Goal: Information Seeking & Learning: Learn about a topic

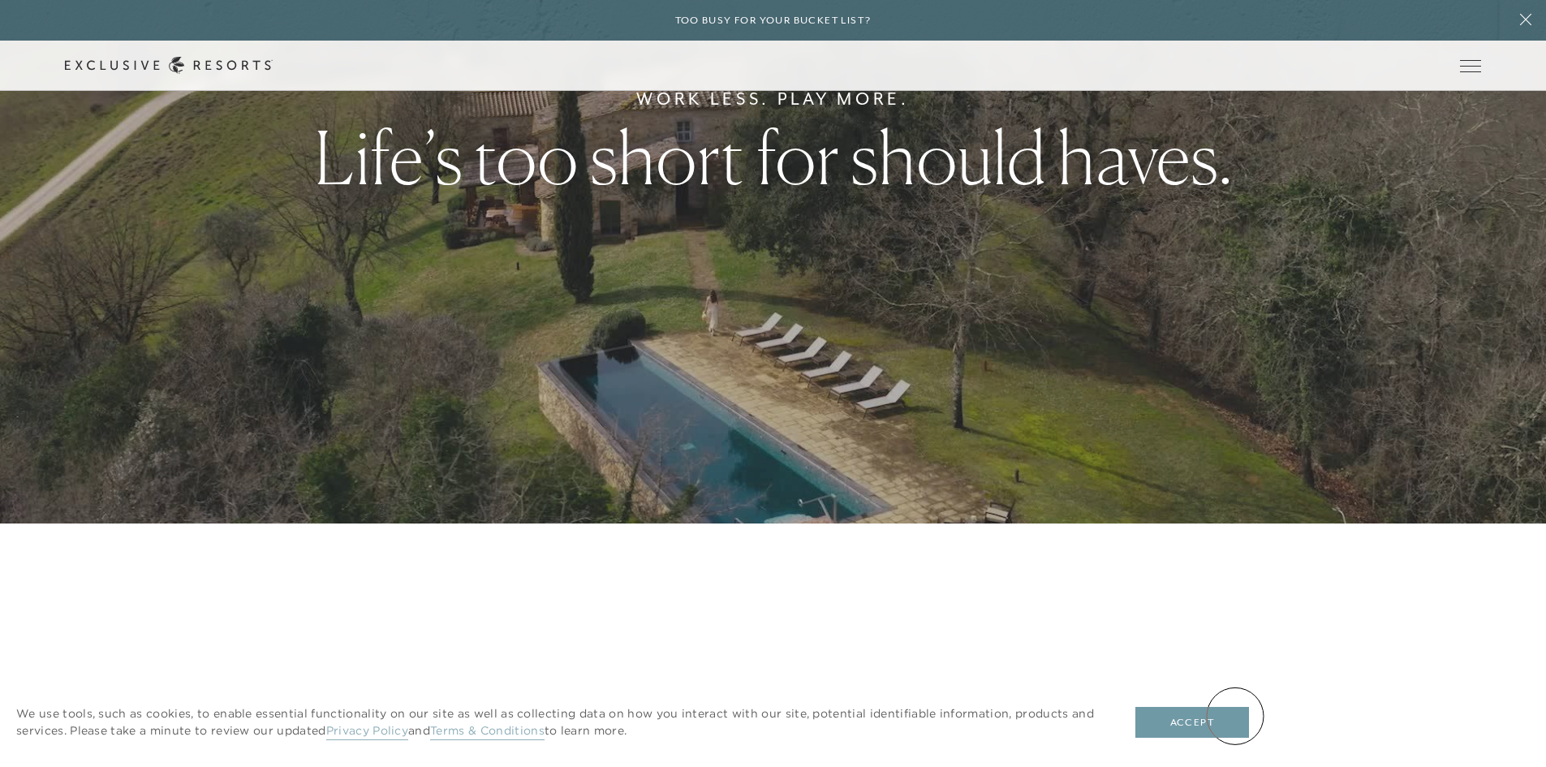
click at [1235, 716] on button "Accept" at bounding box center [1192, 722] width 114 height 31
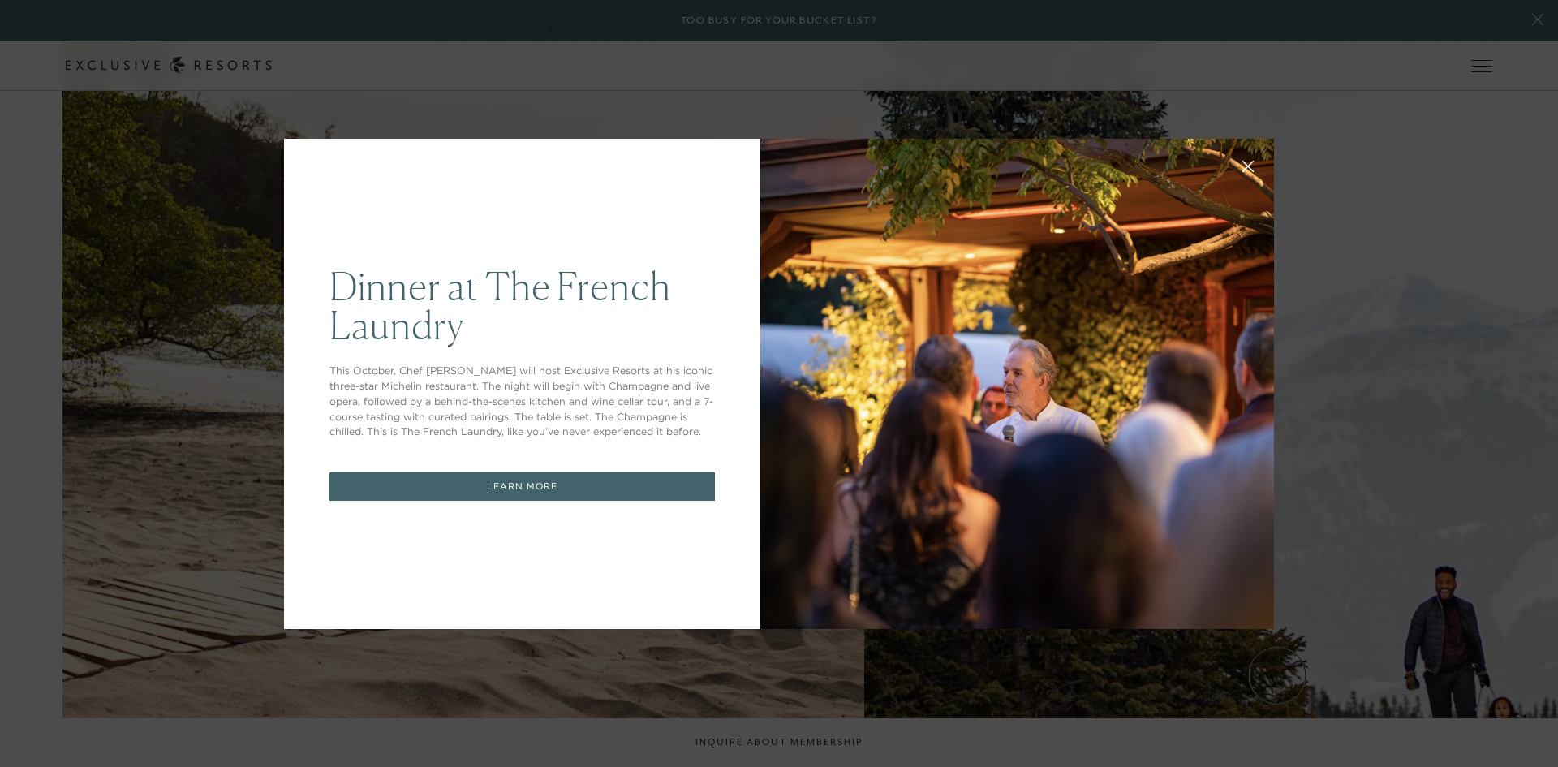
click at [440, 225] on div "Dinner at The French Laundry This October, Chef Thomas Keller will host Exclusi…" at bounding box center [522, 384] width 476 height 490
click at [1242, 166] on icon at bounding box center [1248, 166] width 12 height 12
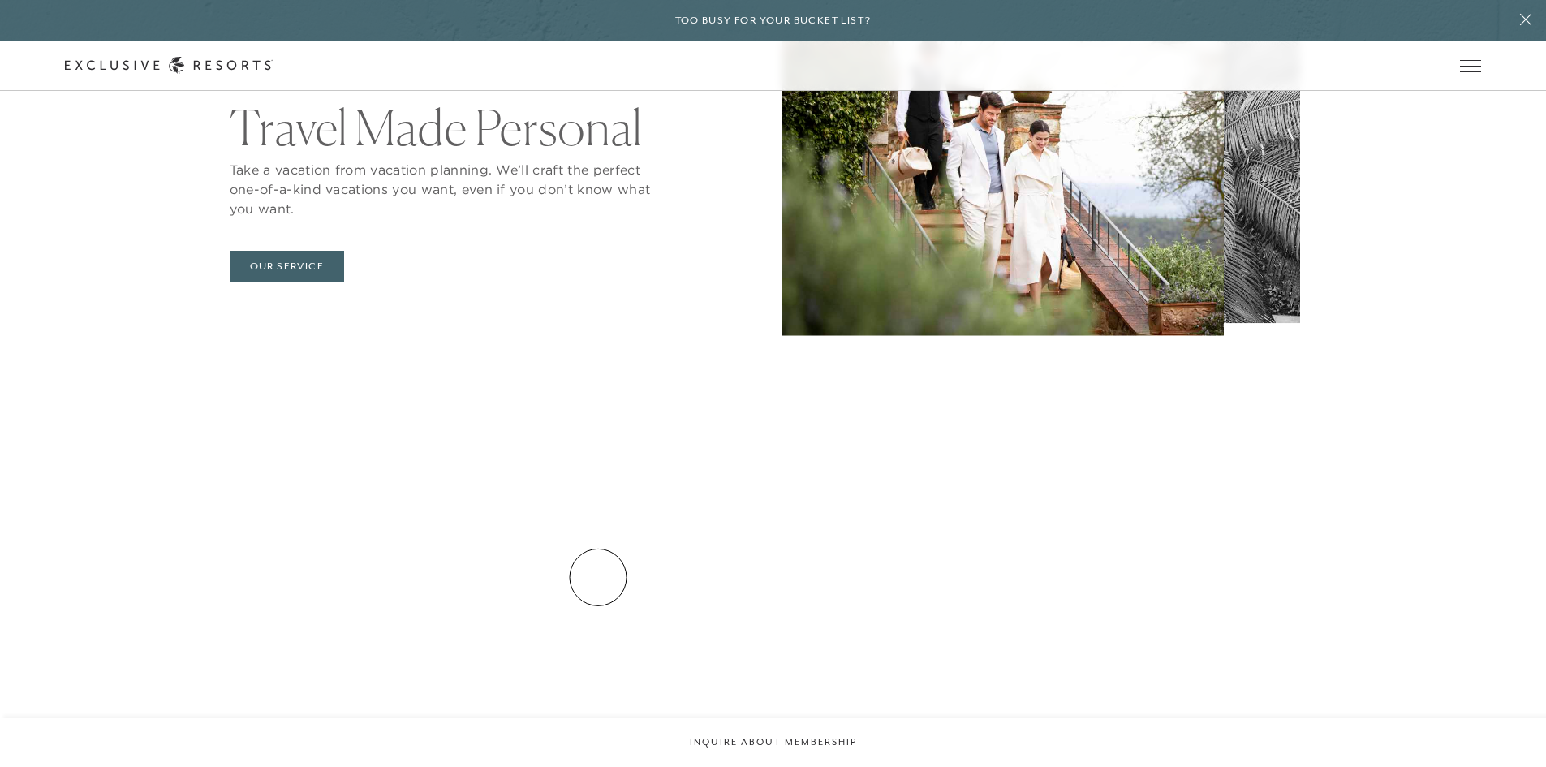
scroll to position [5923, 0]
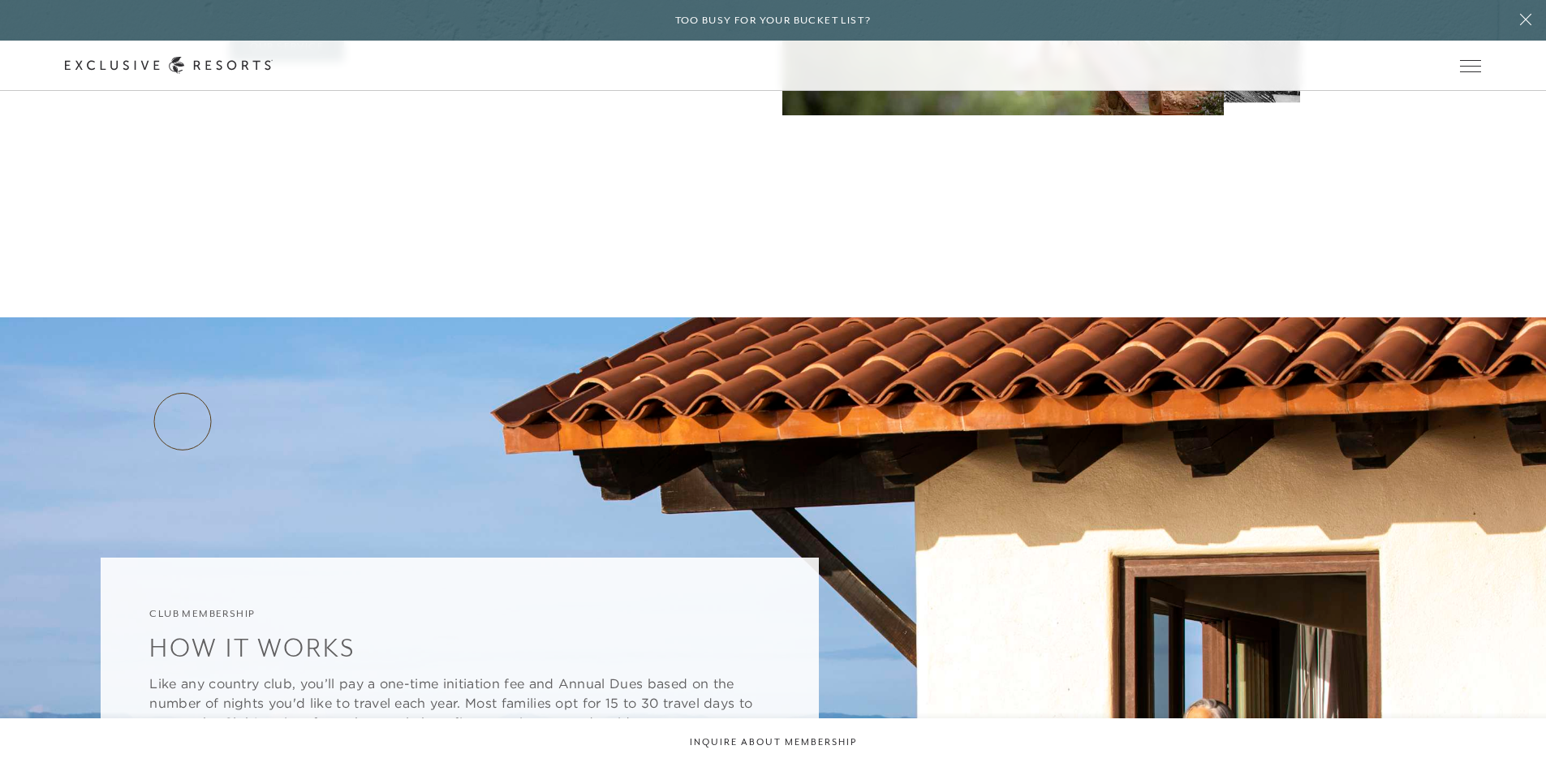
drag, startPoint x: 183, startPoint y: 421, endPoint x: 198, endPoint y: 432, distance: 19.1
click at [183, 764] on link "Plans & Pricing" at bounding box center [217, 779] width 136 height 31
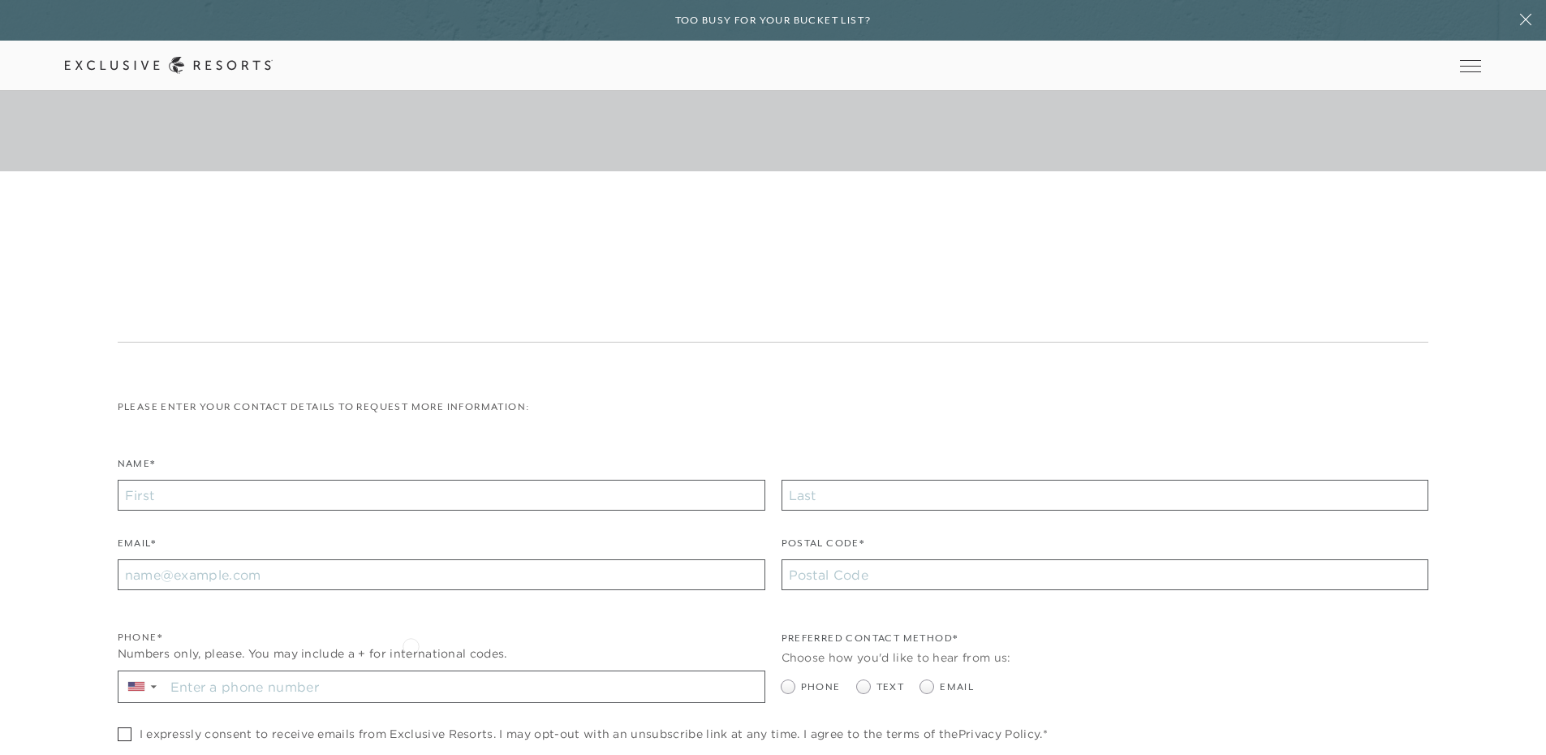
scroll to position [7302, 0]
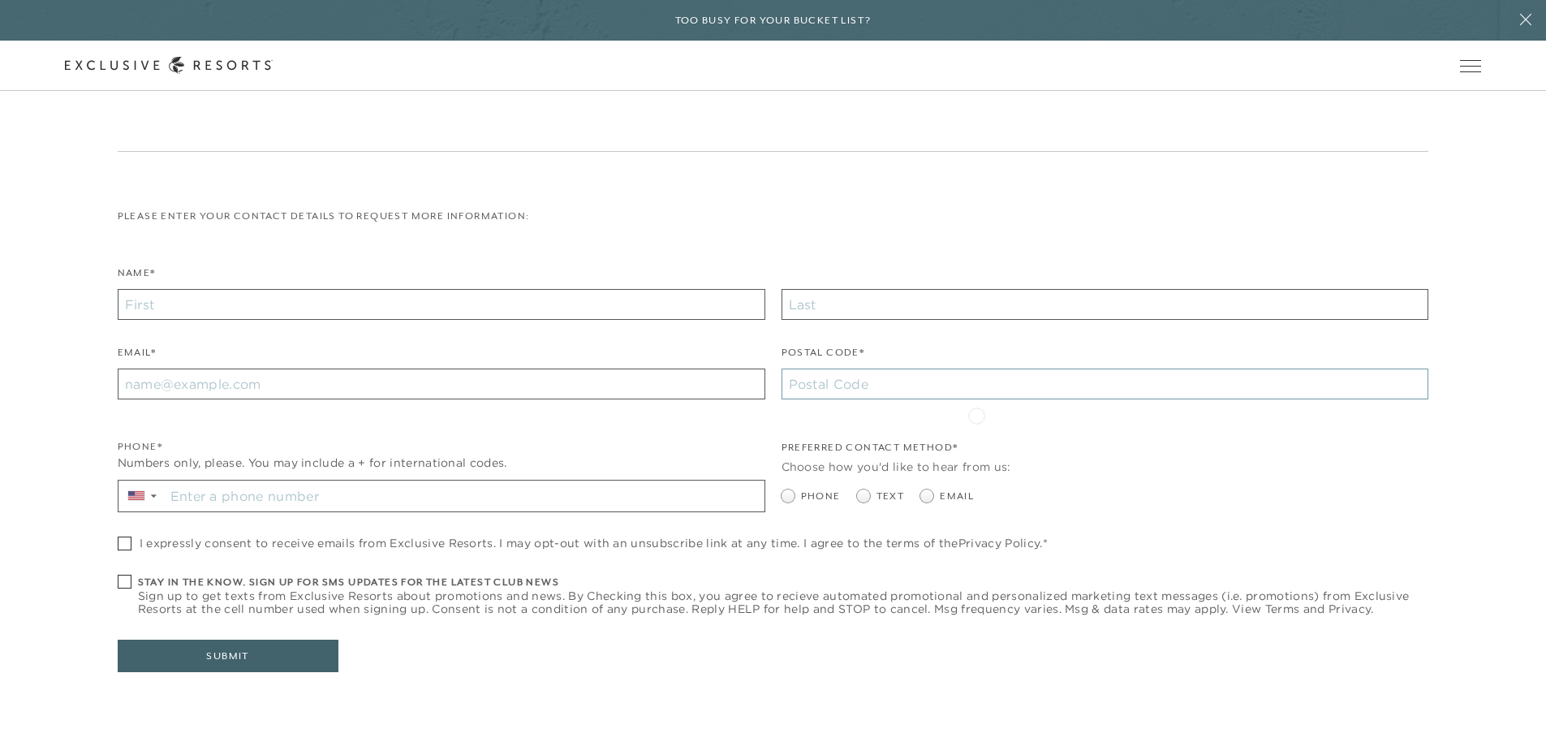
click at [976, 399] on input "Postal Code*" at bounding box center [1104, 383] width 647 height 31
type input "01085"
click at [279, 672] on button "Submit" at bounding box center [228, 655] width 221 height 32
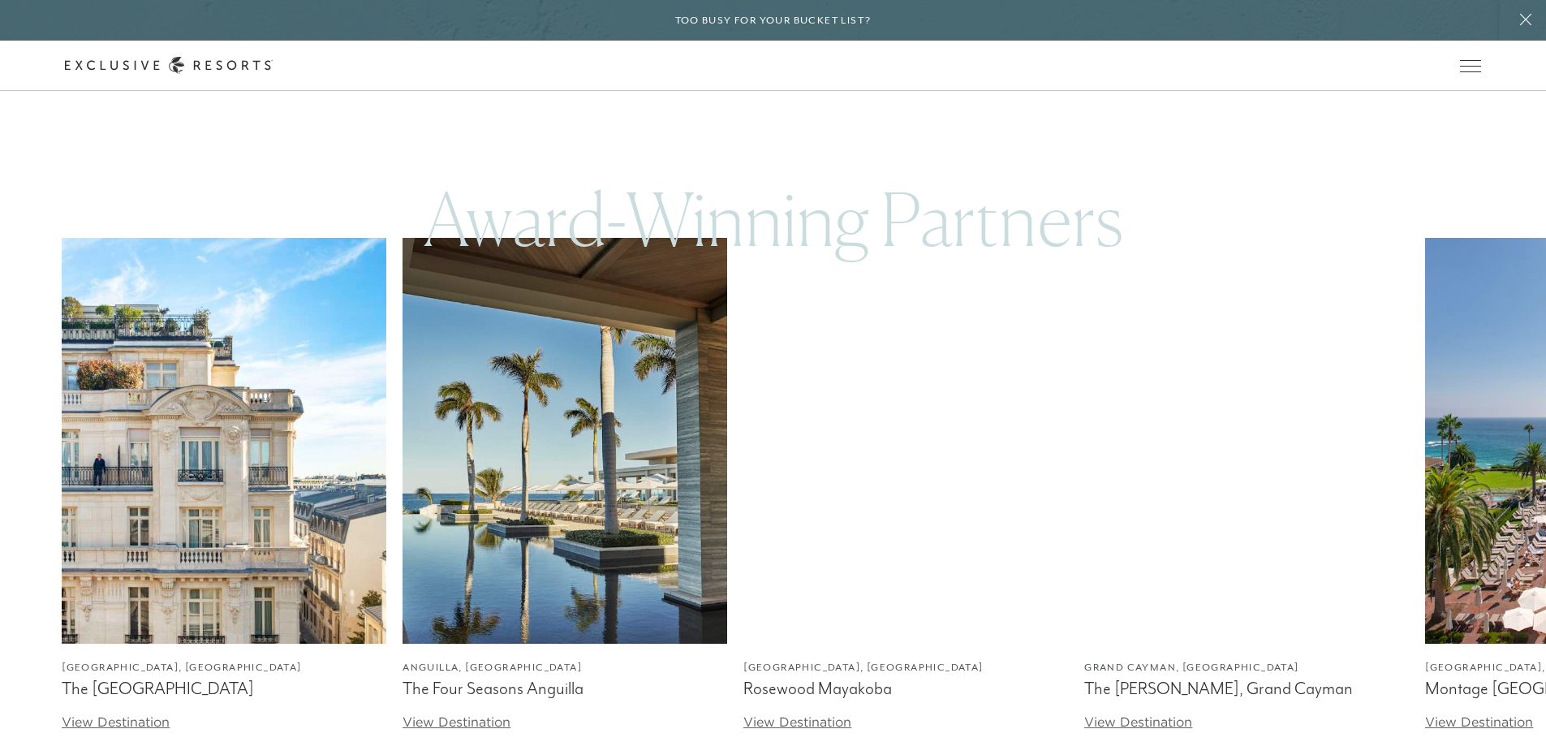
scroll to position [4787, 0]
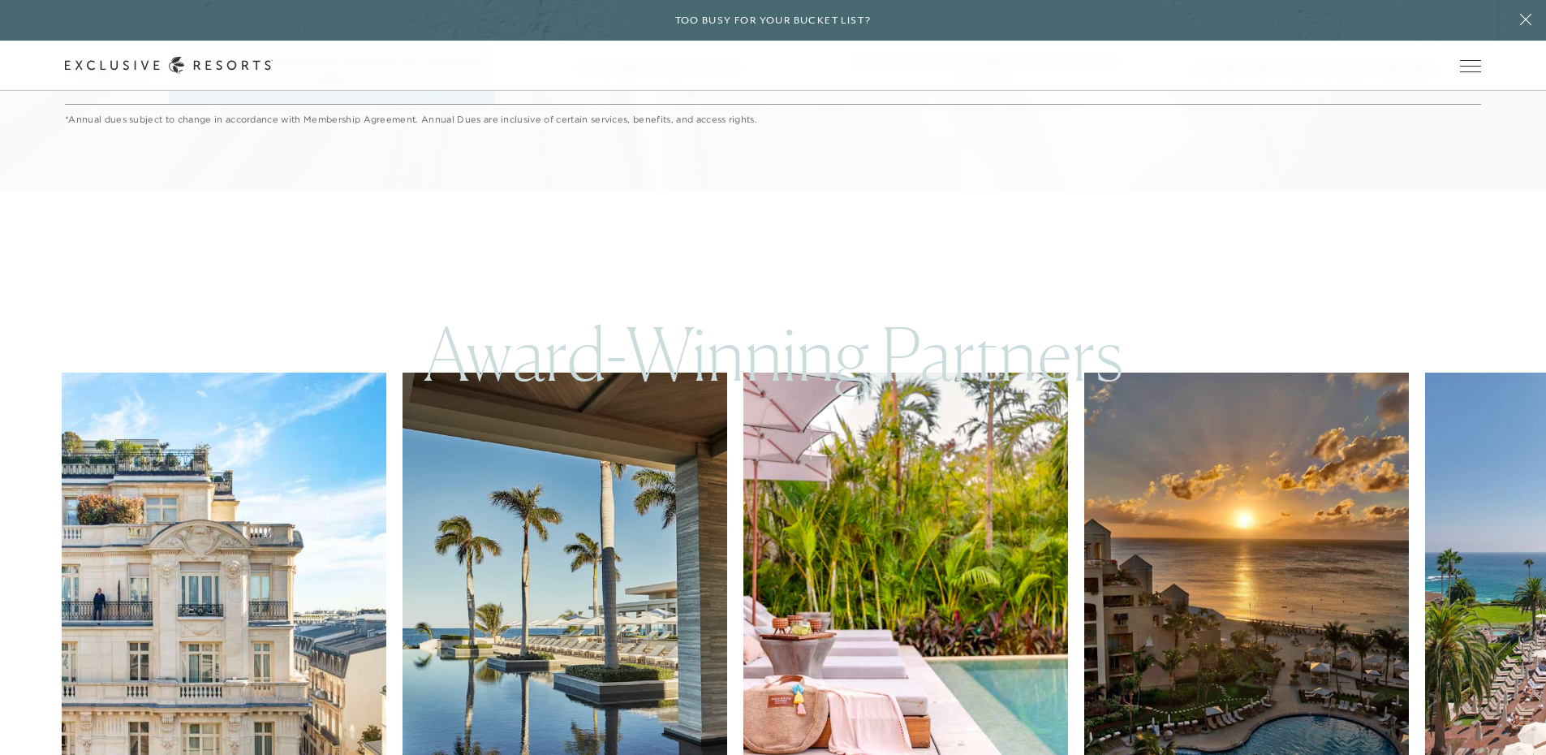
click at [236, 592] on img at bounding box center [224, 575] width 325 height 406
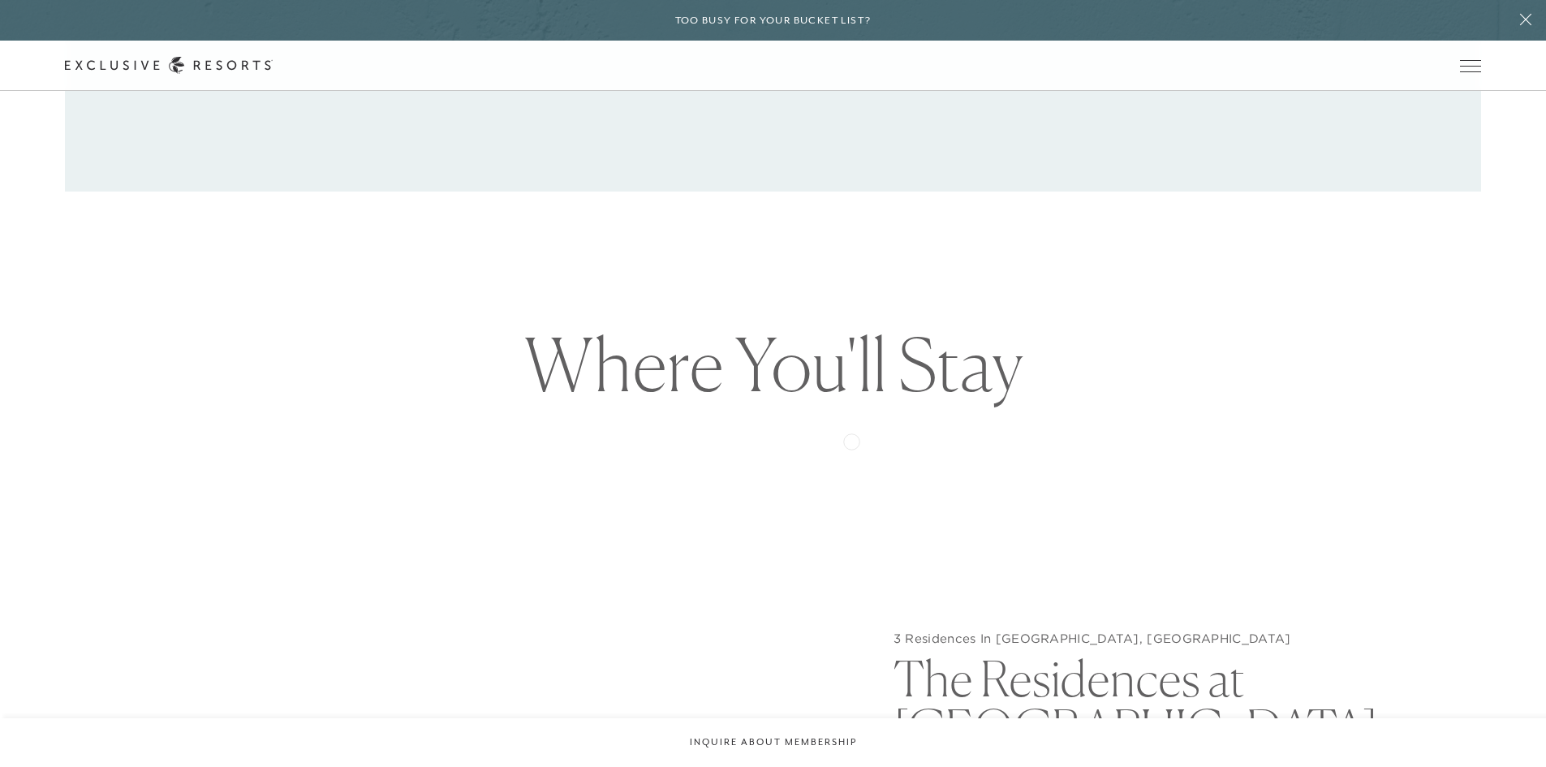
scroll to position [1866, 0]
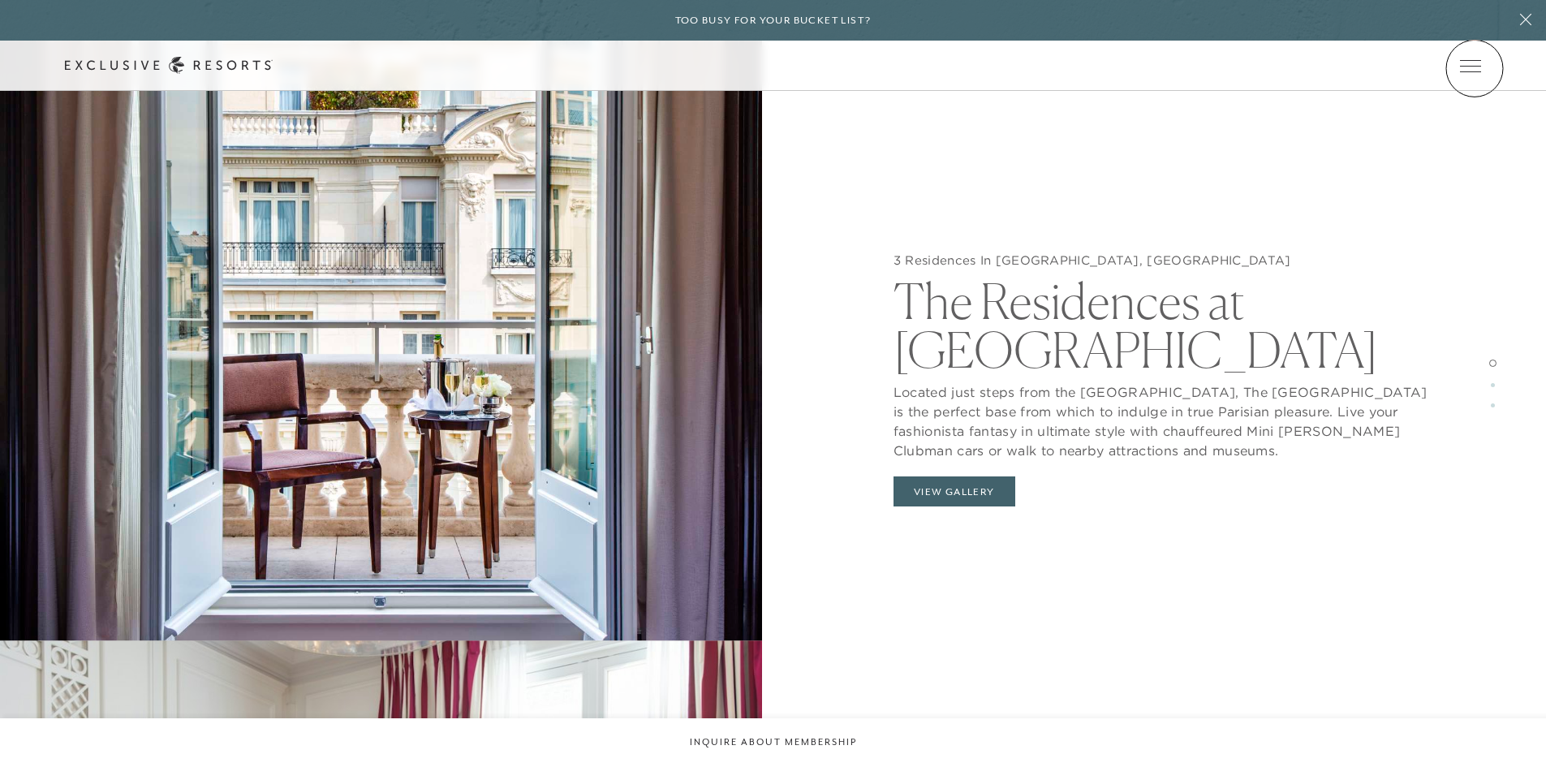
click at [0, 0] on icon at bounding box center [0, 0] width 0 height 0
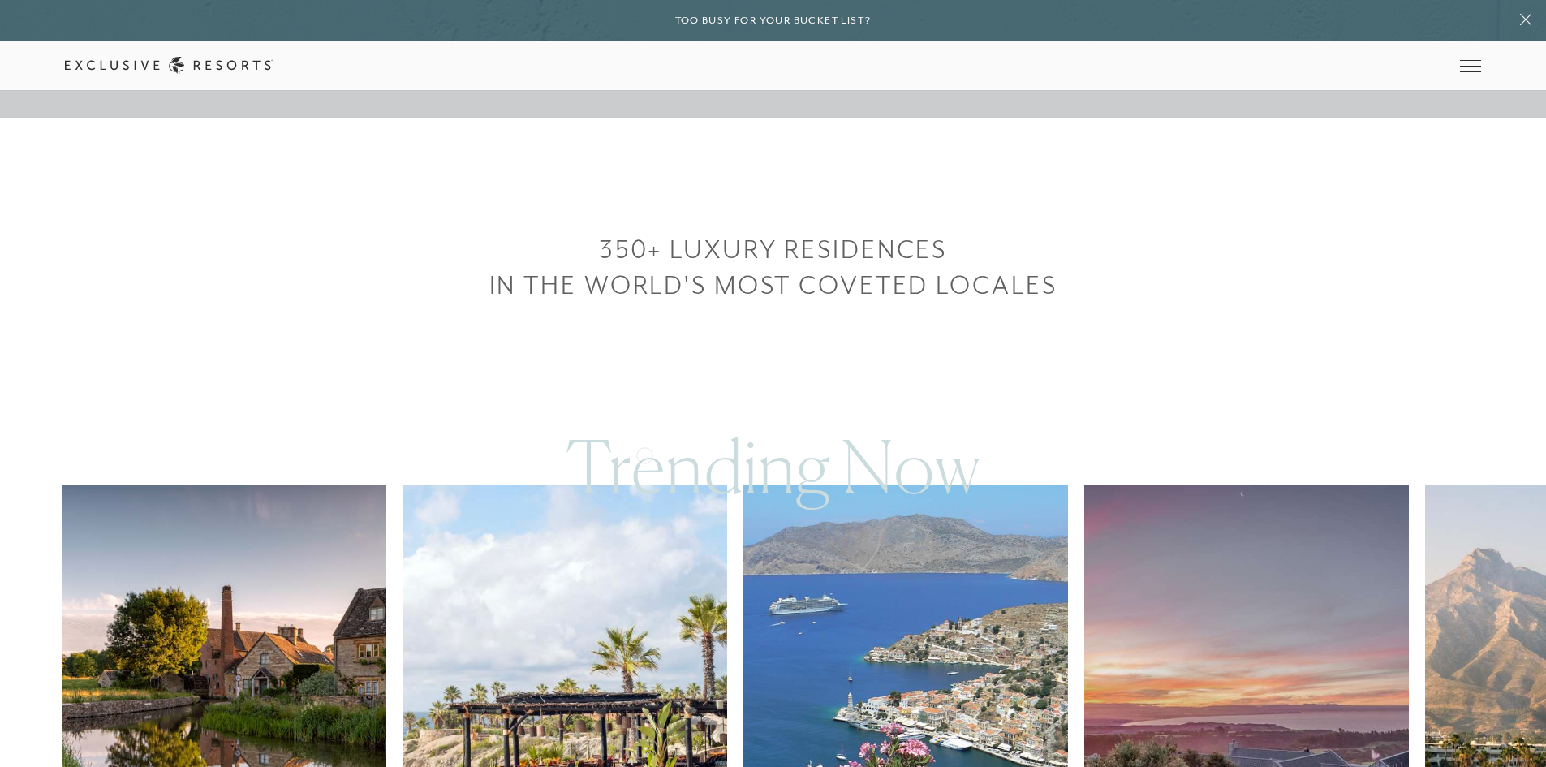
scroll to position [730, 0]
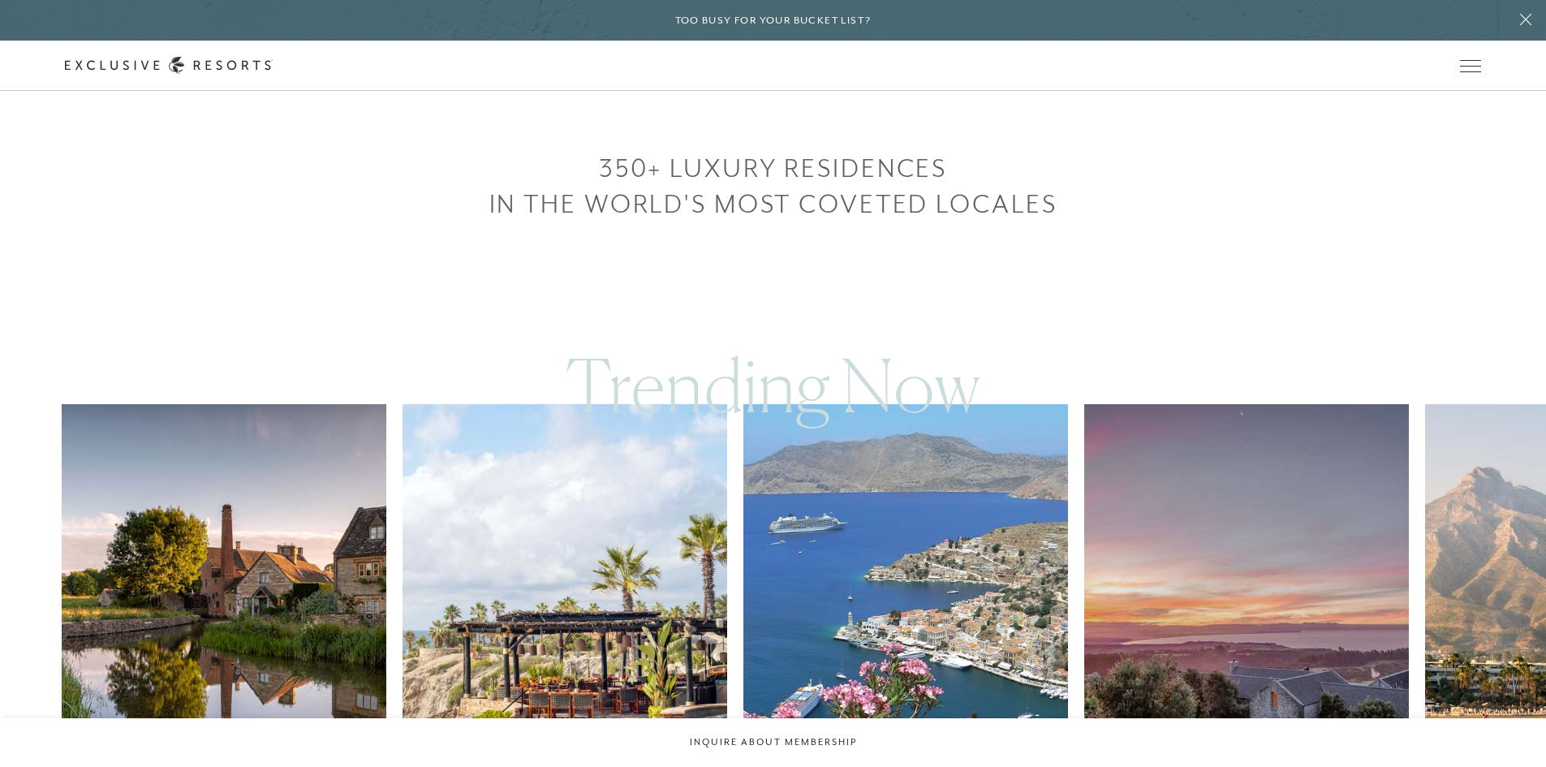
click at [247, 569] on img at bounding box center [224, 607] width 325 height 406
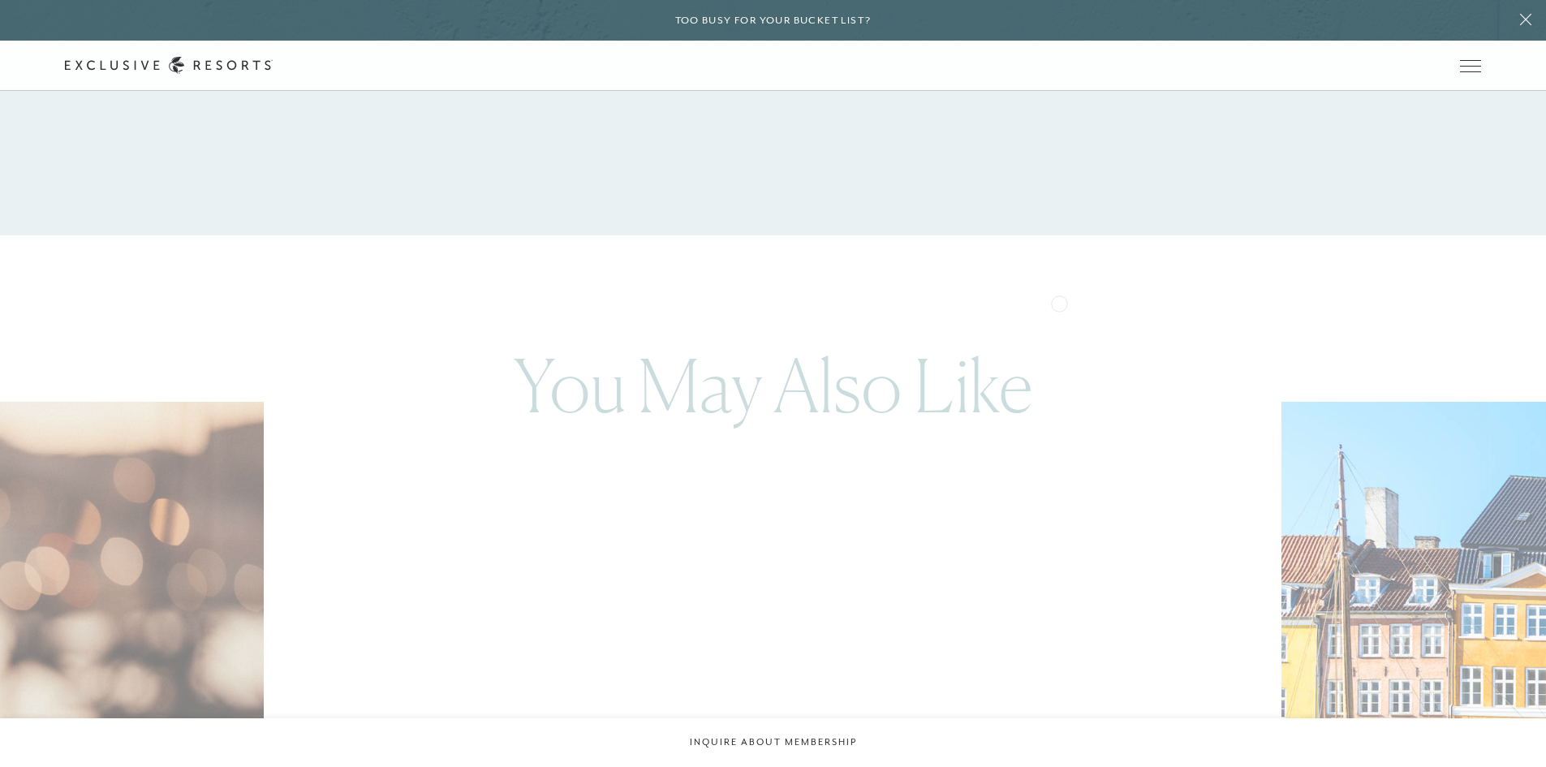
scroll to position [3327, 0]
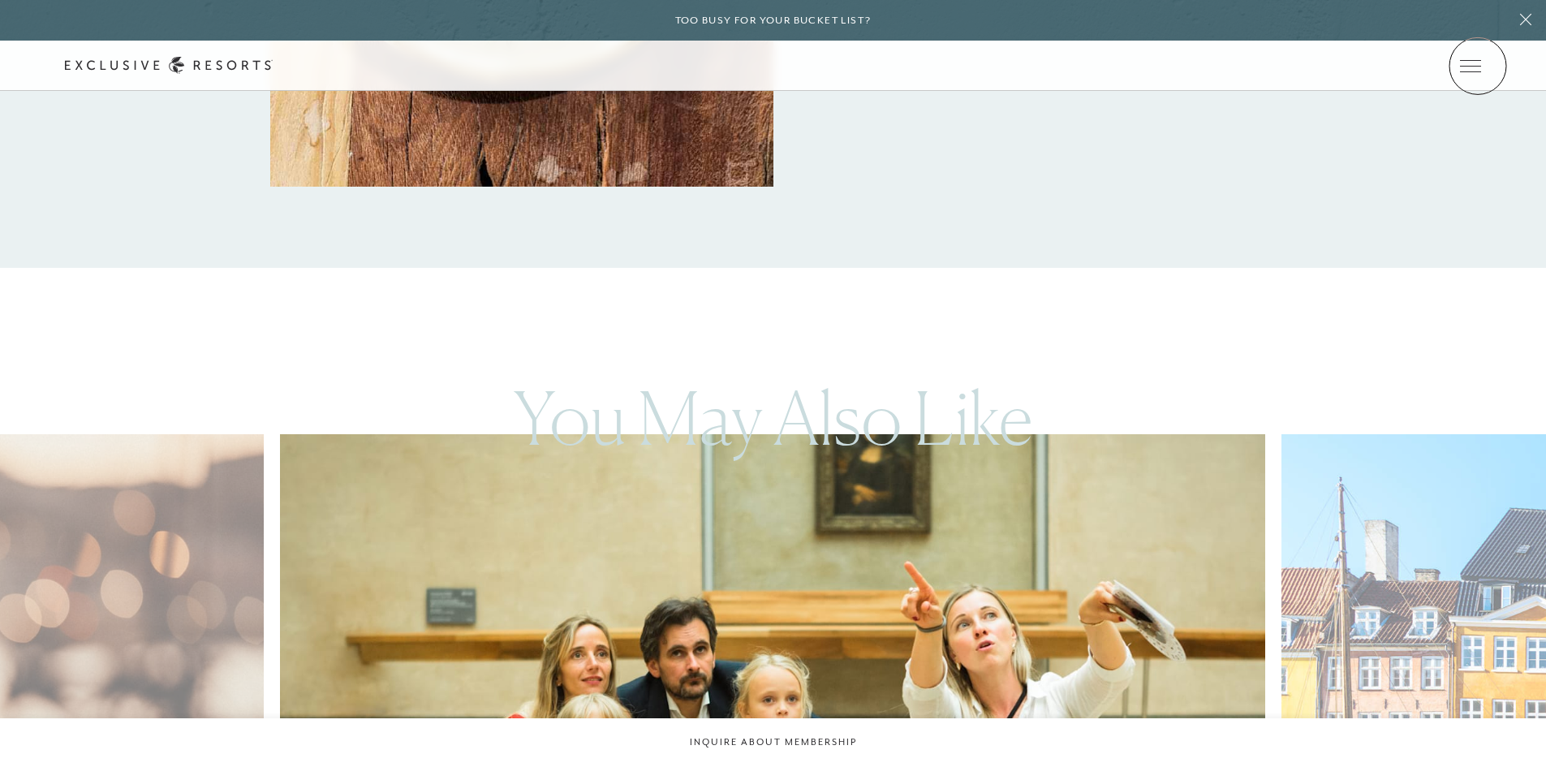
click at [0, 0] on icon at bounding box center [0, 0] width 0 height 0
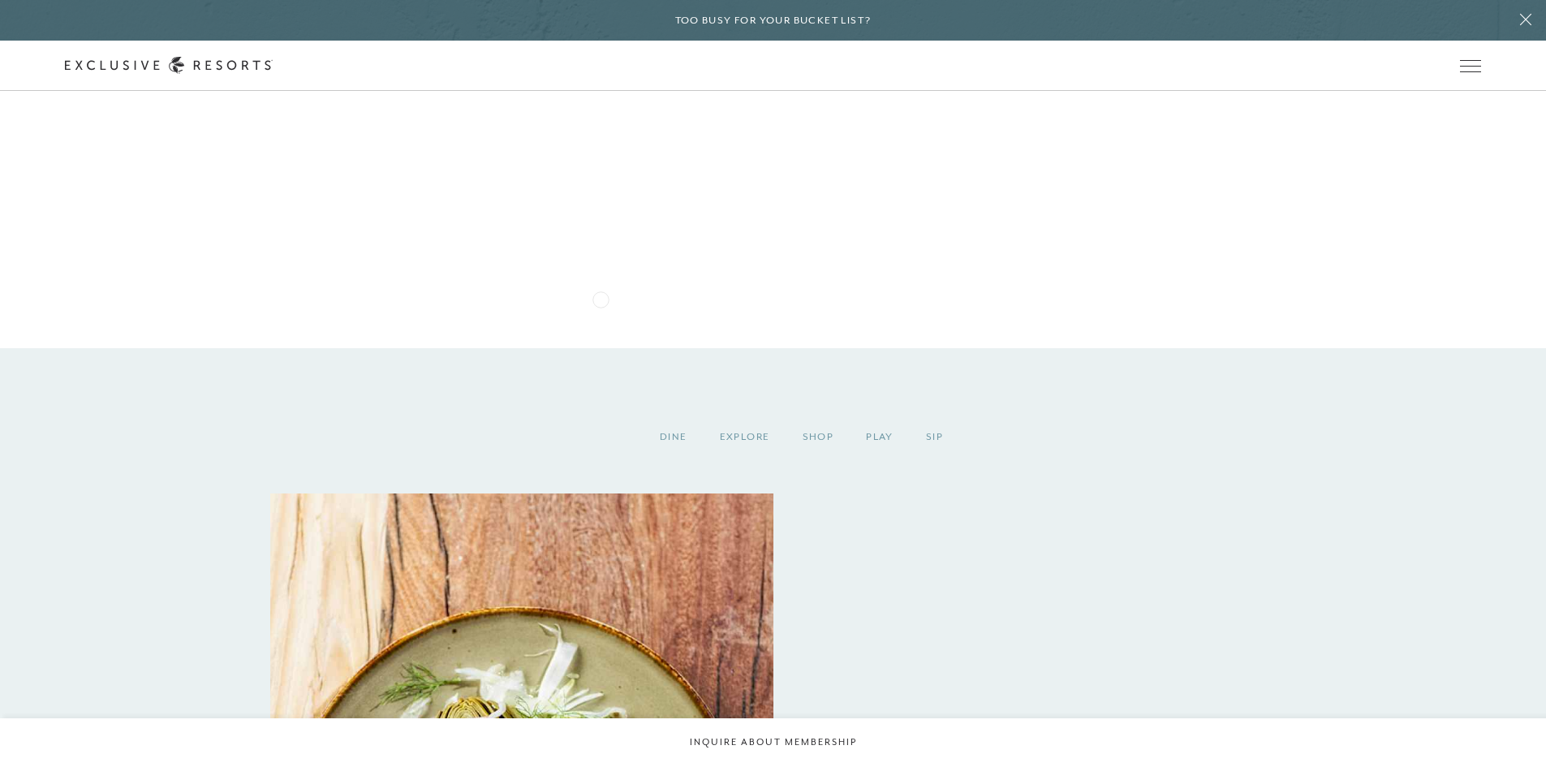
scroll to position [2110, 0]
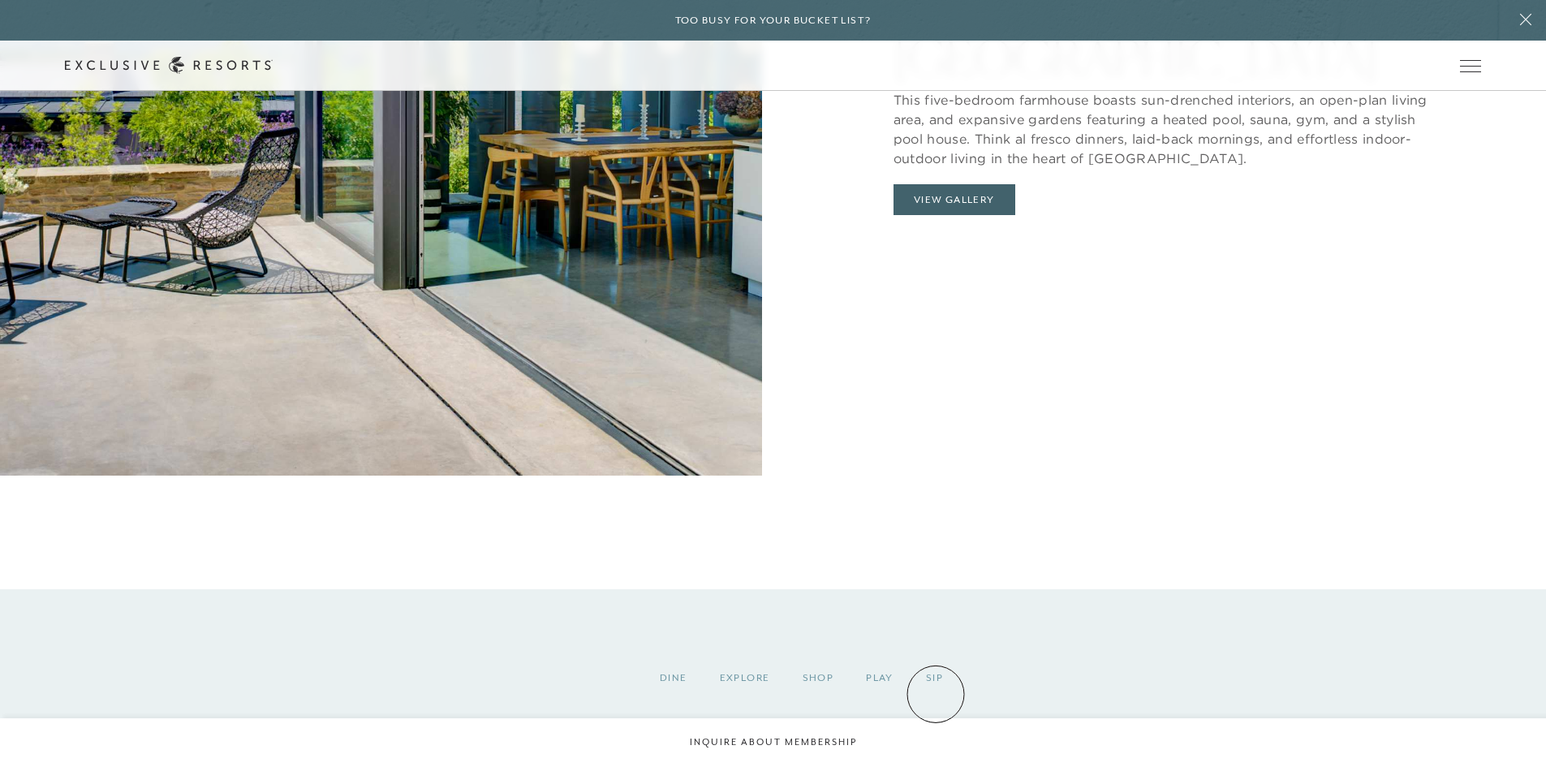
click at [936, 694] on div "Sip" at bounding box center [934, 678] width 49 height 48
